Goal: Task Accomplishment & Management: Manage account settings

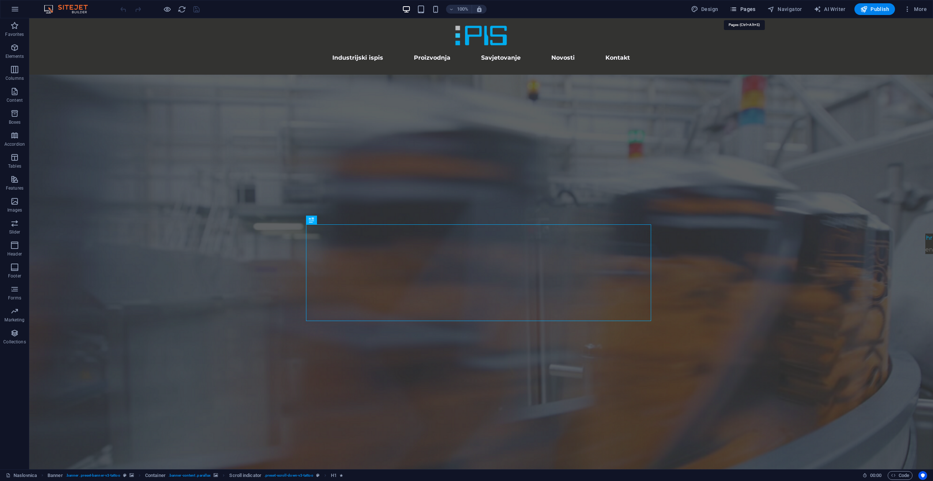
click at [755, 13] on button "Pages" at bounding box center [742, 9] width 31 height 12
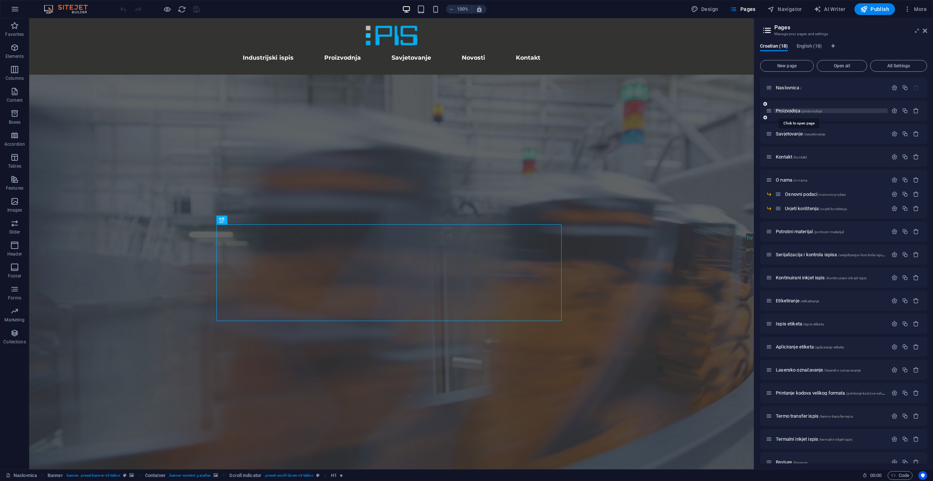
click at [790, 113] on span "Proizvodnja /proizvodnja" at bounding box center [799, 110] width 46 height 5
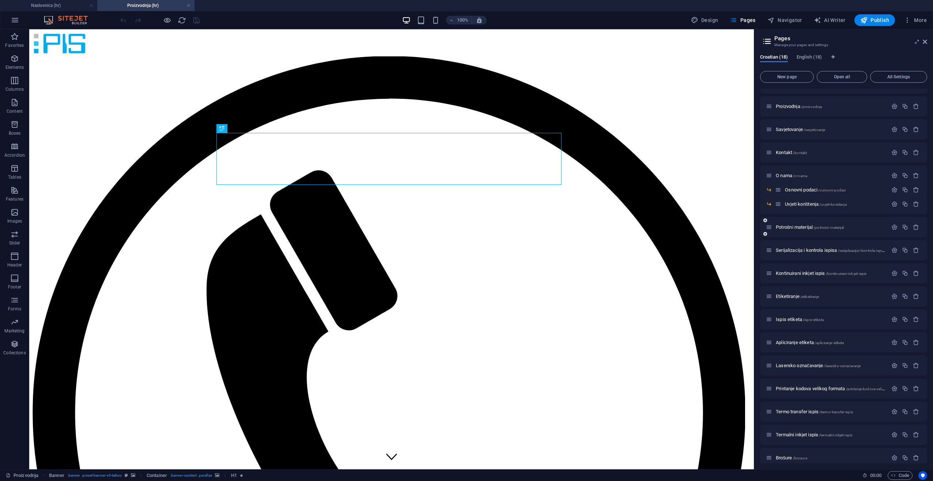
scroll to position [23, 0]
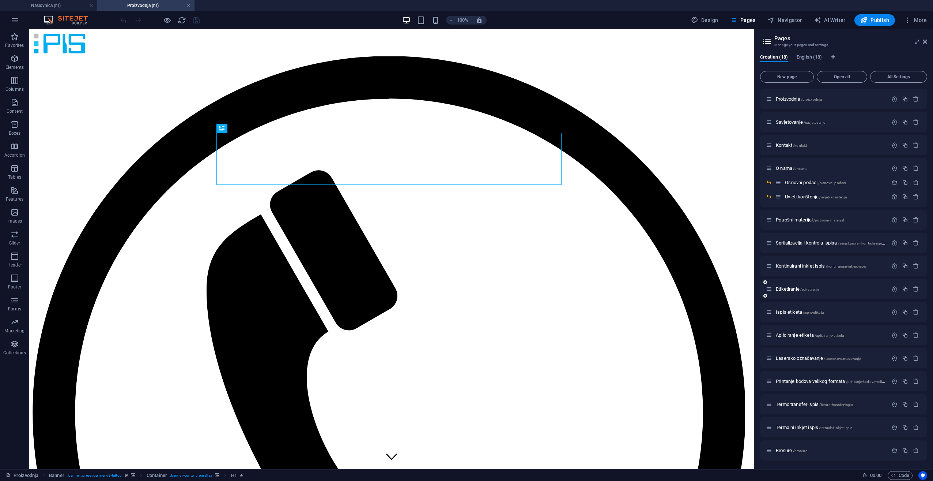
click at [800, 290] on span "Etiketiranje /etiketiranje" at bounding box center [797, 288] width 43 height 5
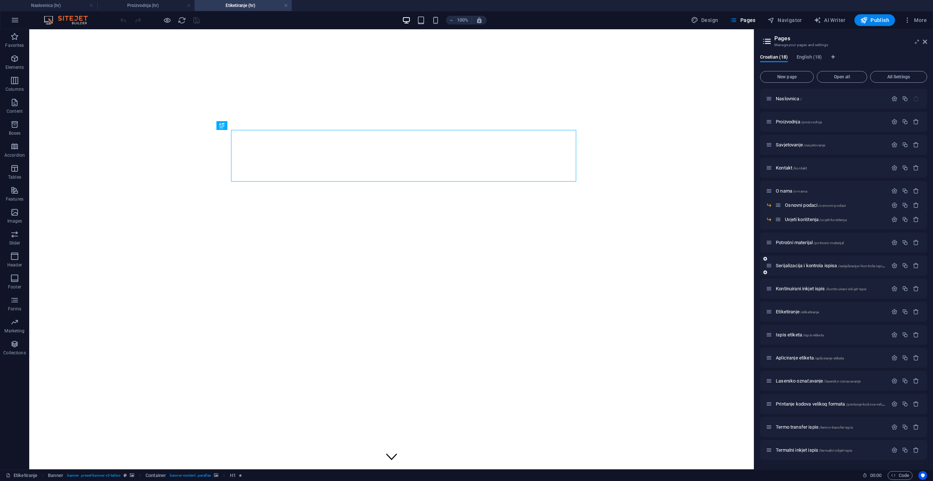
scroll to position [0, 0]
click at [892, 310] on icon "button" at bounding box center [895, 311] width 6 height 6
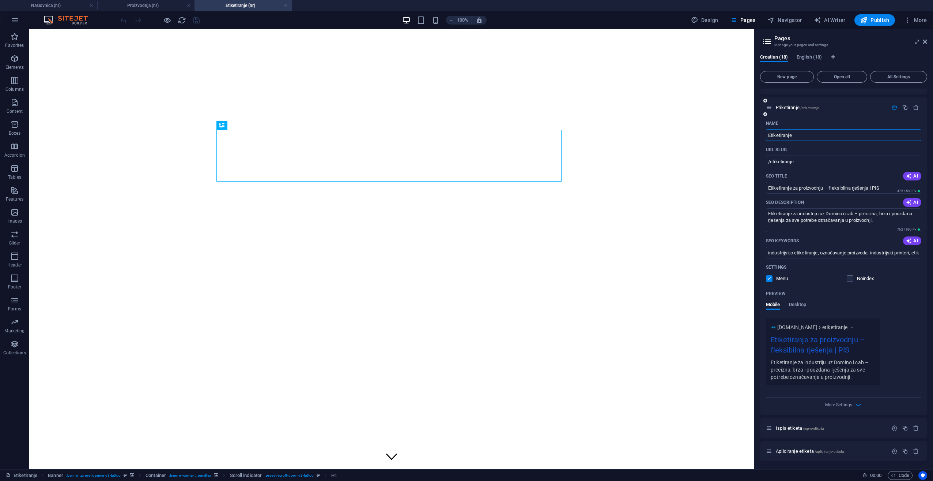
scroll to position [219, 0]
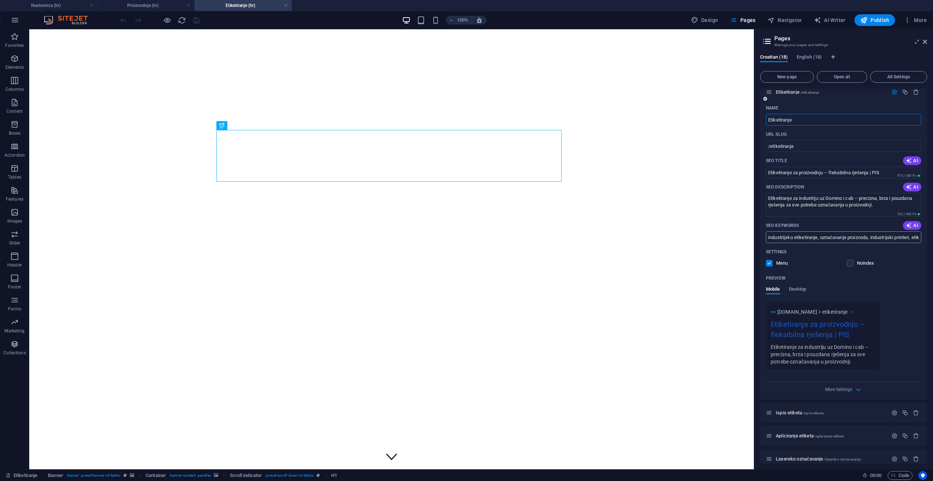
click at [861, 240] on input "industrijsko etiketiranje, označavanje proizvoda, industrijski printeri, etiket…" at bounding box center [843, 237] width 155 height 12
drag, startPoint x: 860, startPoint y: 240, endPoint x: 928, endPoint y: 244, distance: 68.1
click at [928, 244] on div "Croatian (18) English (18) New page Open all All Settings Naslovnica / Proizvod…" at bounding box center [843, 258] width 179 height 421
click at [895, 241] on input "industrijsko etiketiranje, označavanje proizvoda, industrijski printeri, etiket…" at bounding box center [843, 237] width 155 height 12
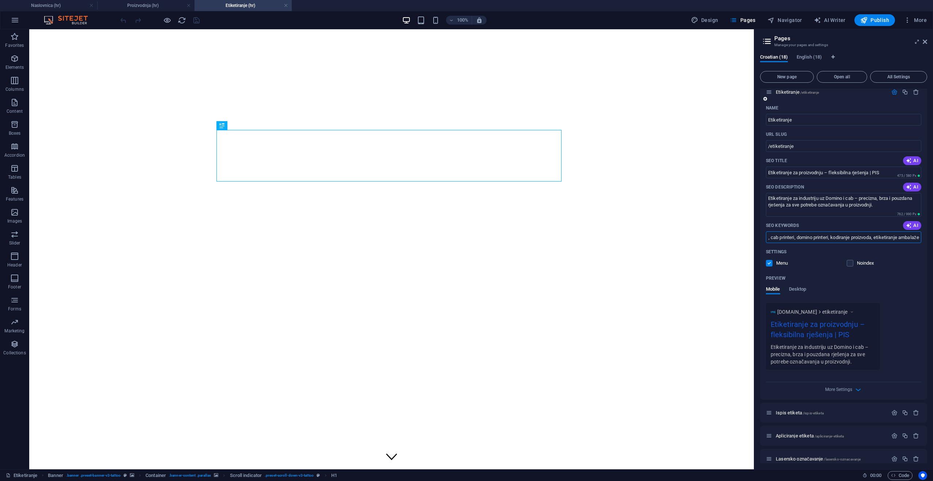
click at [837, 236] on input "industrijsko etiketiranje, označavanje proizvoda, industrijski printeri, etiket…" at bounding box center [843, 237] width 155 height 12
type input "industrijsko etiketiranje, označavanje proizvoda, industrijski printeri, etiket…"
click at [833, 260] on div "Menu" at bounding box center [803, 263] width 75 height 7
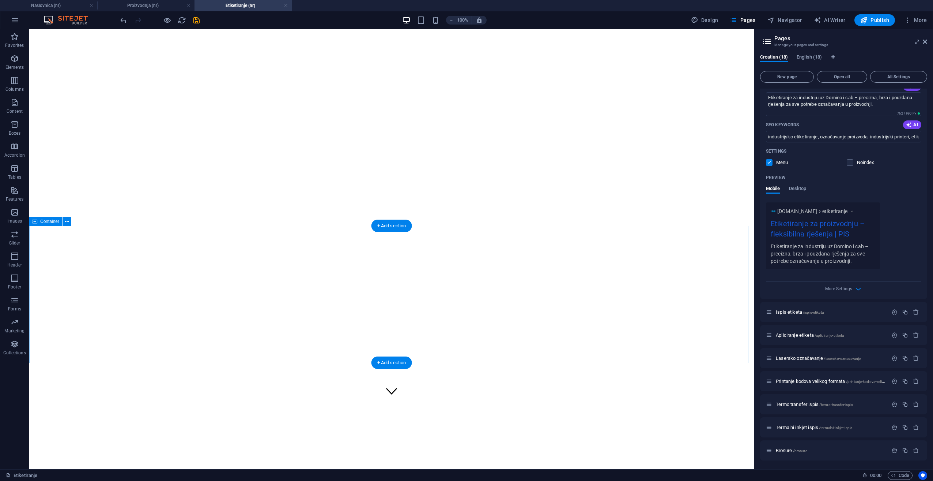
scroll to position [0, 0]
click at [199, 25] on div at bounding box center [160, 20] width 82 height 12
click at [200, 21] on icon "save" at bounding box center [196, 20] width 8 height 8
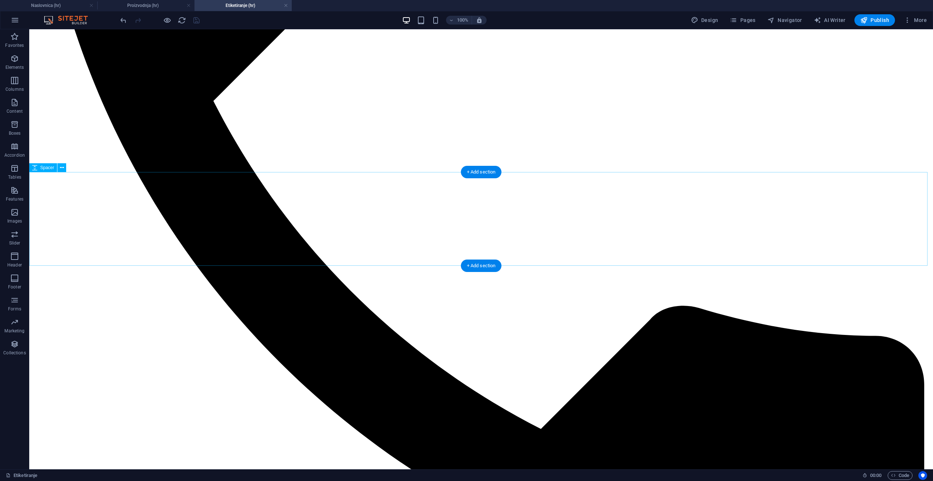
scroll to position [805, 0]
